Goal: Transaction & Acquisition: Book appointment/travel/reservation

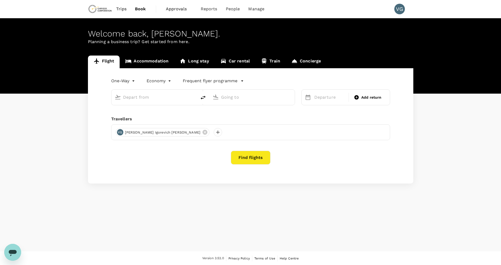
type input "roundtrip"
type input "Adelaide (ADL)"
type input "Sydney Kingsford Smith Airport (SYD)"
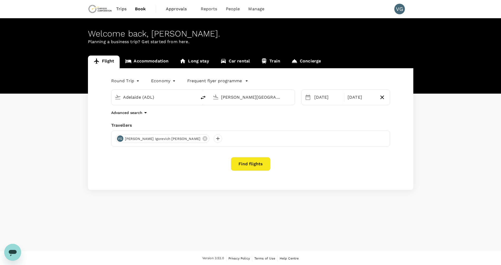
click at [166, 97] on input "Adelaide (ADL)" at bounding box center [154, 97] width 63 height 8
click at [120, 108] on p "Mendoza, Argentina" at bounding box center [162, 107] width 106 height 5
type input "Mendoza, Argentina (any)"
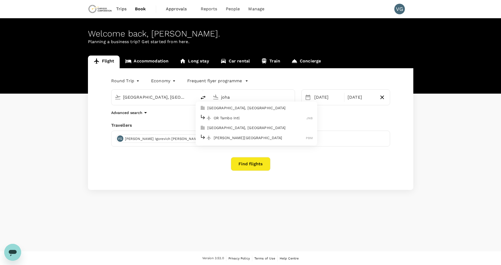
click at [239, 118] on p "OR Tambo Intl" at bounding box center [260, 117] width 93 height 5
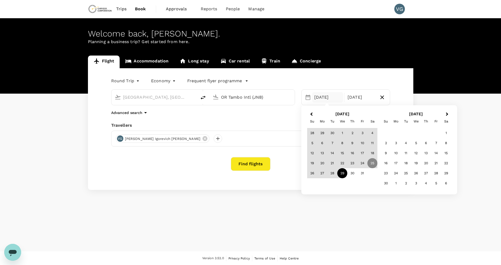
type input "OR Tambo Intl (JNB)"
click at [137, 79] on body "Trips Book Approvals 0 Reports People Manage VG Welcome back , Vsevolod Igorevi…" at bounding box center [250, 132] width 501 height 265
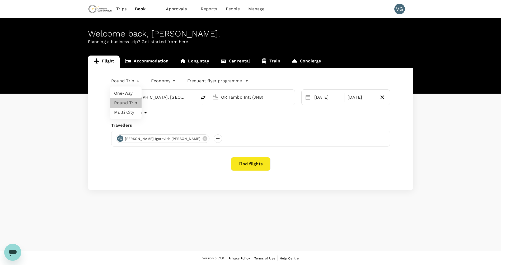
click at [128, 93] on li "One-Way" at bounding box center [126, 93] width 32 height 10
type input "oneway"
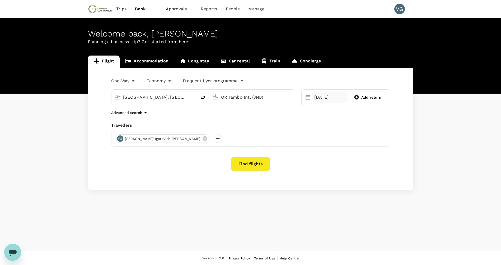
click at [326, 96] on div "25 Oct" at bounding box center [330, 97] width 36 height 11
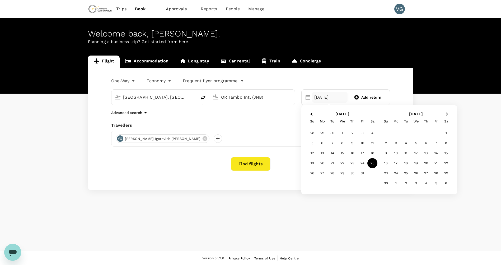
click at [449, 115] on button "Next Month" at bounding box center [447, 114] width 8 height 8
drag, startPoint x: 442, startPoint y: 153, endPoint x: 436, endPoint y: 153, distance: 6.1
click at [438, 153] on div "14 15 16 17 18 19 20" at bounding box center [416, 153] width 70 height 10
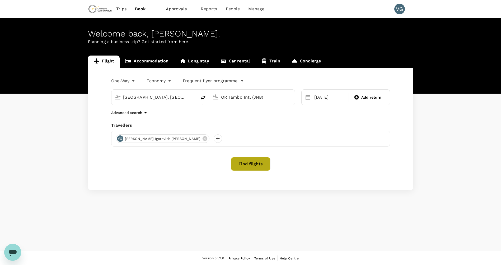
click at [252, 166] on button "Find flights" at bounding box center [251, 164] width 40 height 14
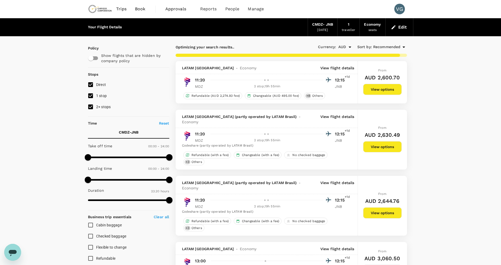
type input "3760"
checkbox input "false"
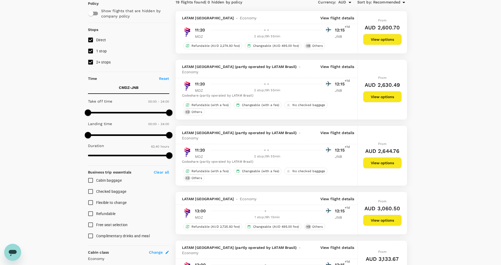
scroll to position [53, 0]
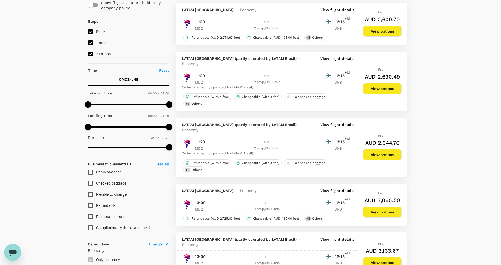
click at [390, 206] on button "View options" at bounding box center [382, 211] width 39 height 11
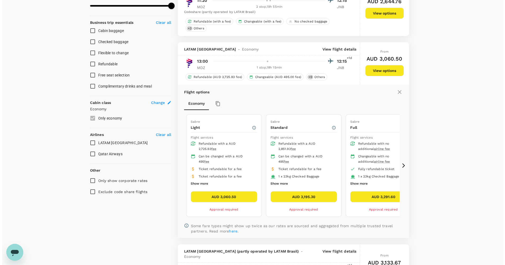
scroll to position [226, 0]
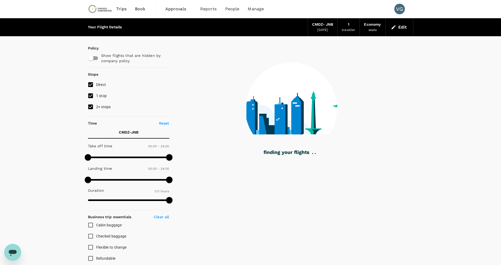
type input "1400"
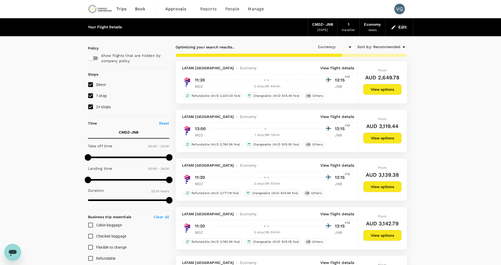
type input "AUD"
click at [380, 138] on button "View options" at bounding box center [382, 137] width 39 height 11
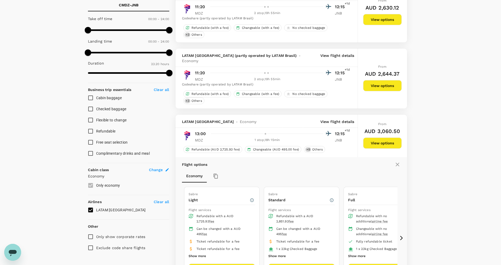
scroll to position [136, 0]
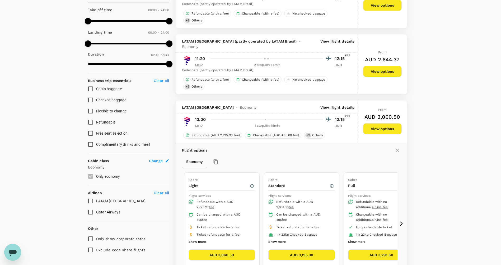
type input "3760"
checkbox input "false"
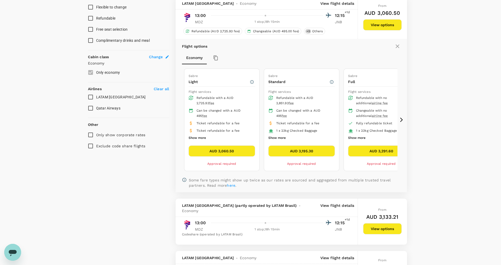
scroll to position [242, 0]
